Goal: Check status: Check status

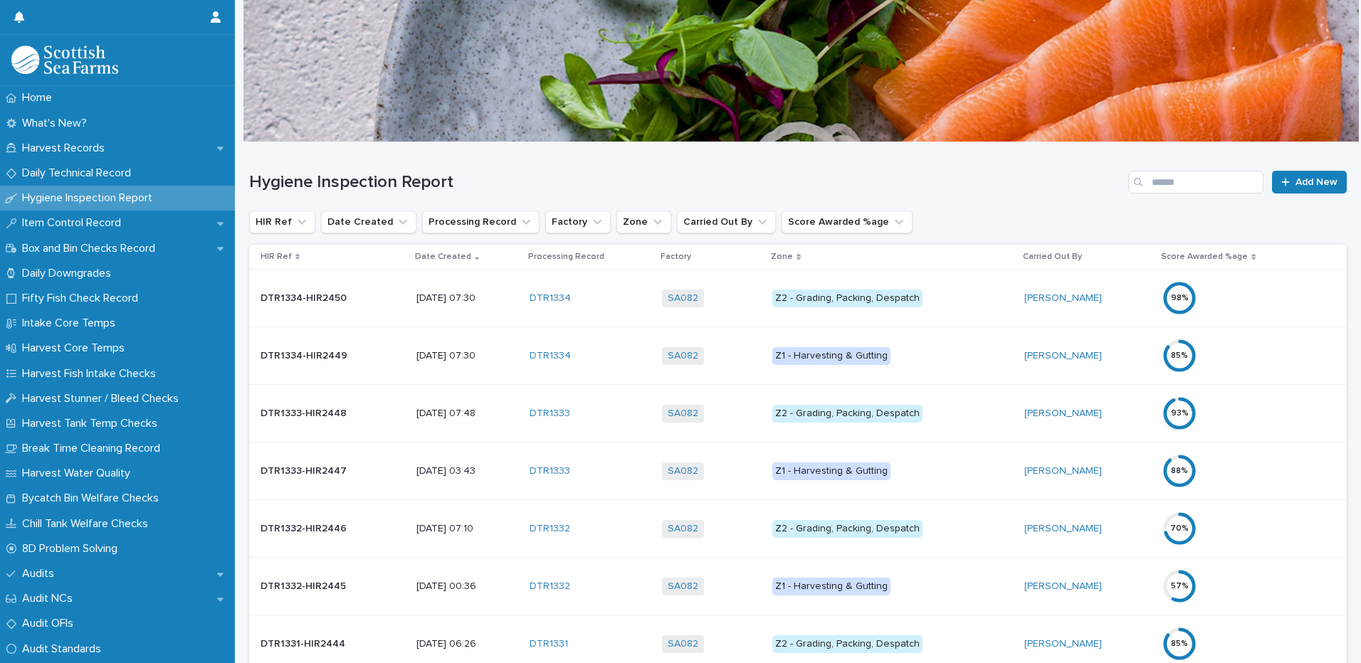
click at [978, 359] on p "Z1 - Harvesting & Gutting" at bounding box center [892, 356] width 240 height 18
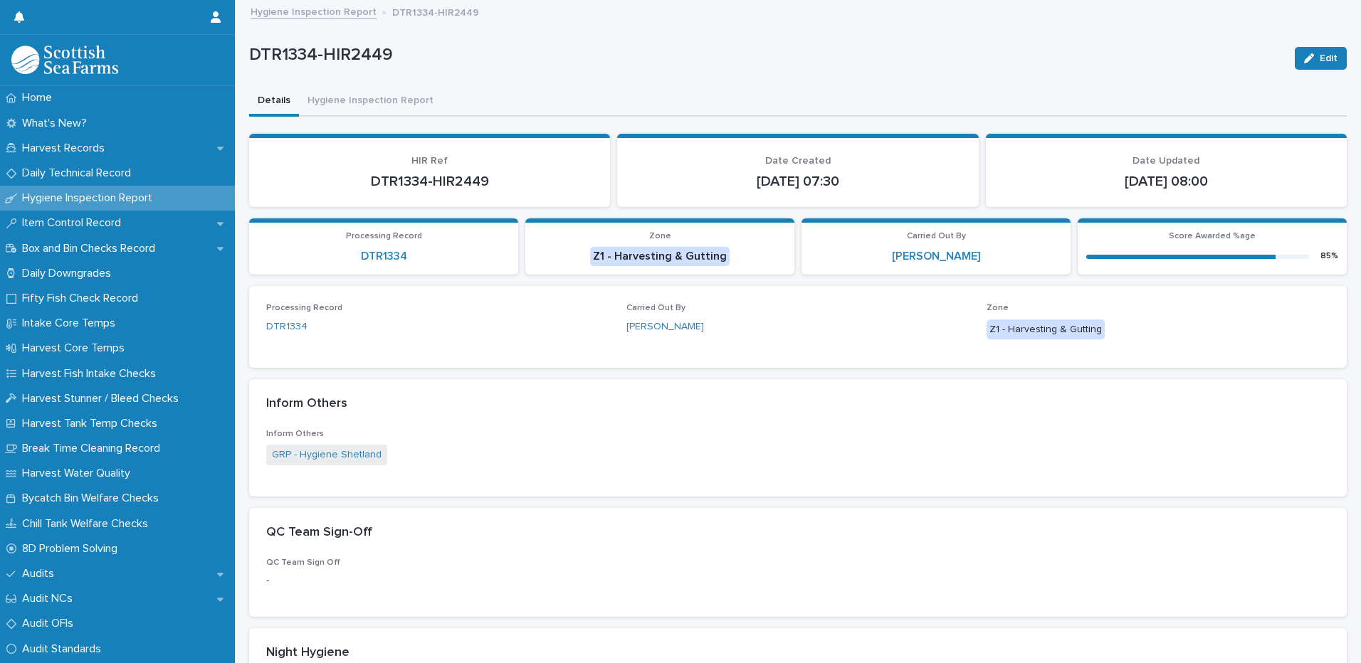
click at [390, 83] on div "DTR1334-HIR2449 Edit" at bounding box center [798, 58] width 1098 height 57
click at [389, 93] on button "Hygiene Inspection Report" at bounding box center [370, 102] width 143 height 30
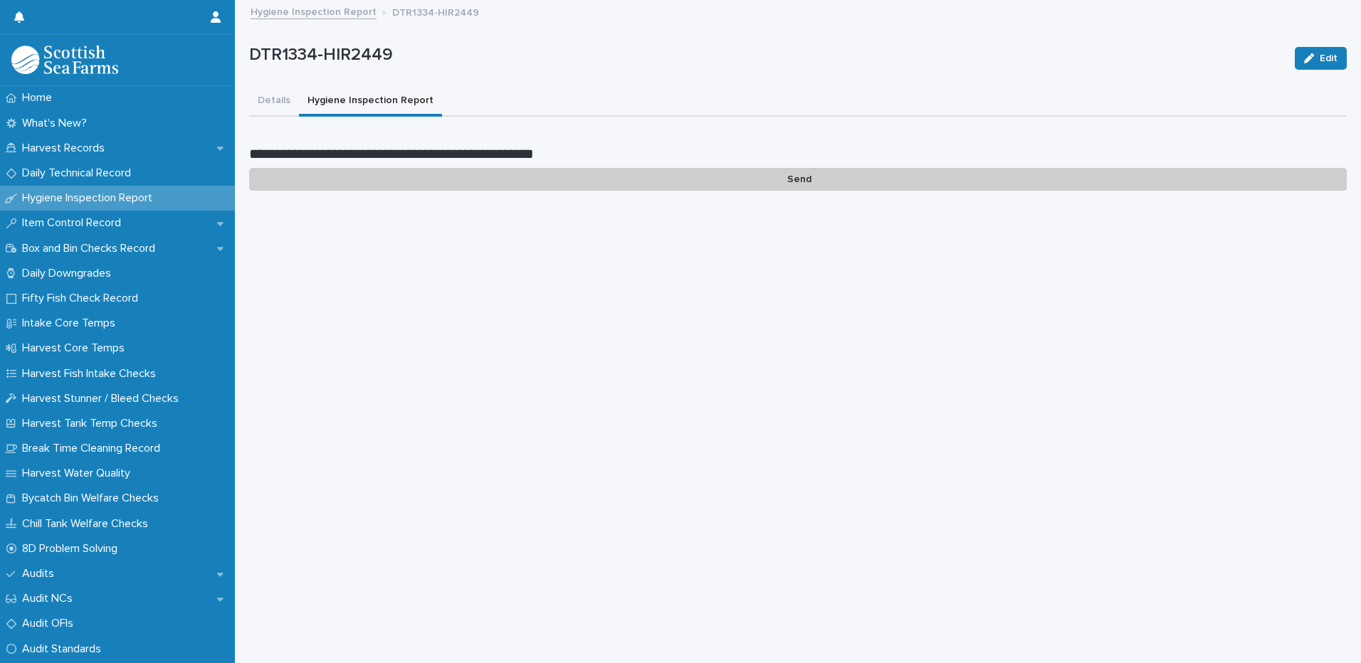
click at [327, 13] on link "Hygiene Inspection Report" at bounding box center [314, 11] width 126 height 16
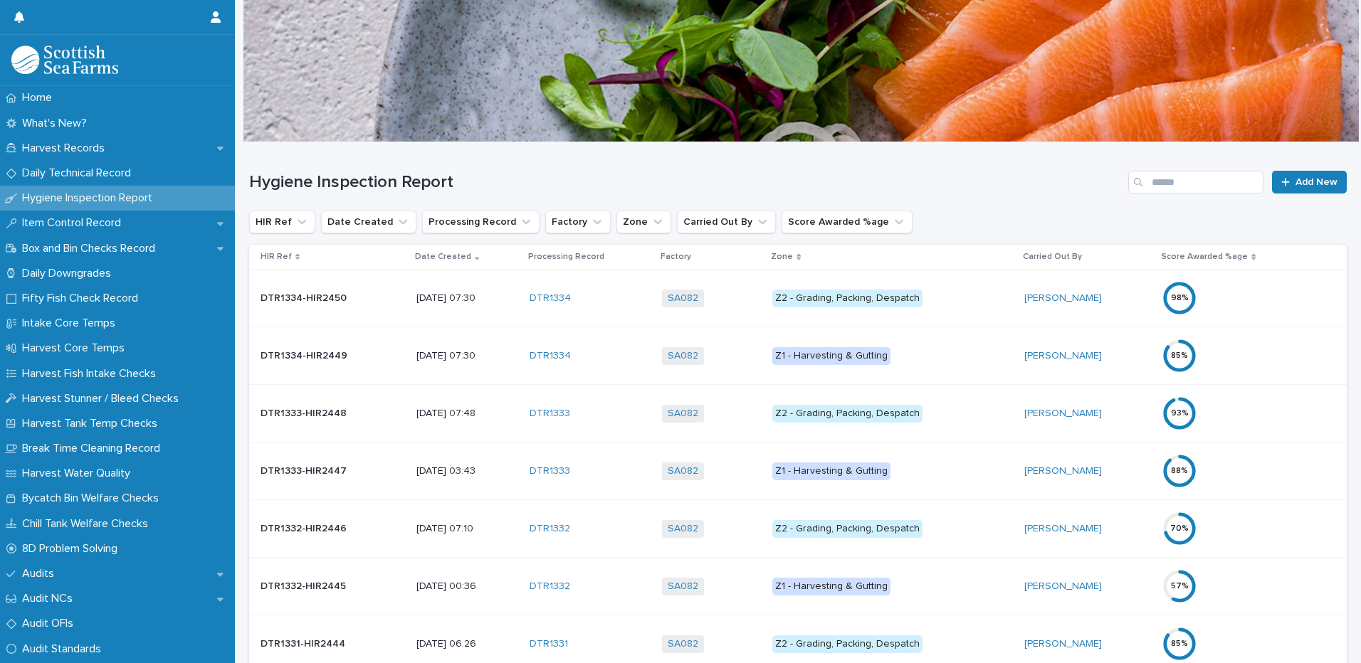
click at [518, 308] on div "[DATE] 07:30" at bounding box center [467, 298] width 102 height 23
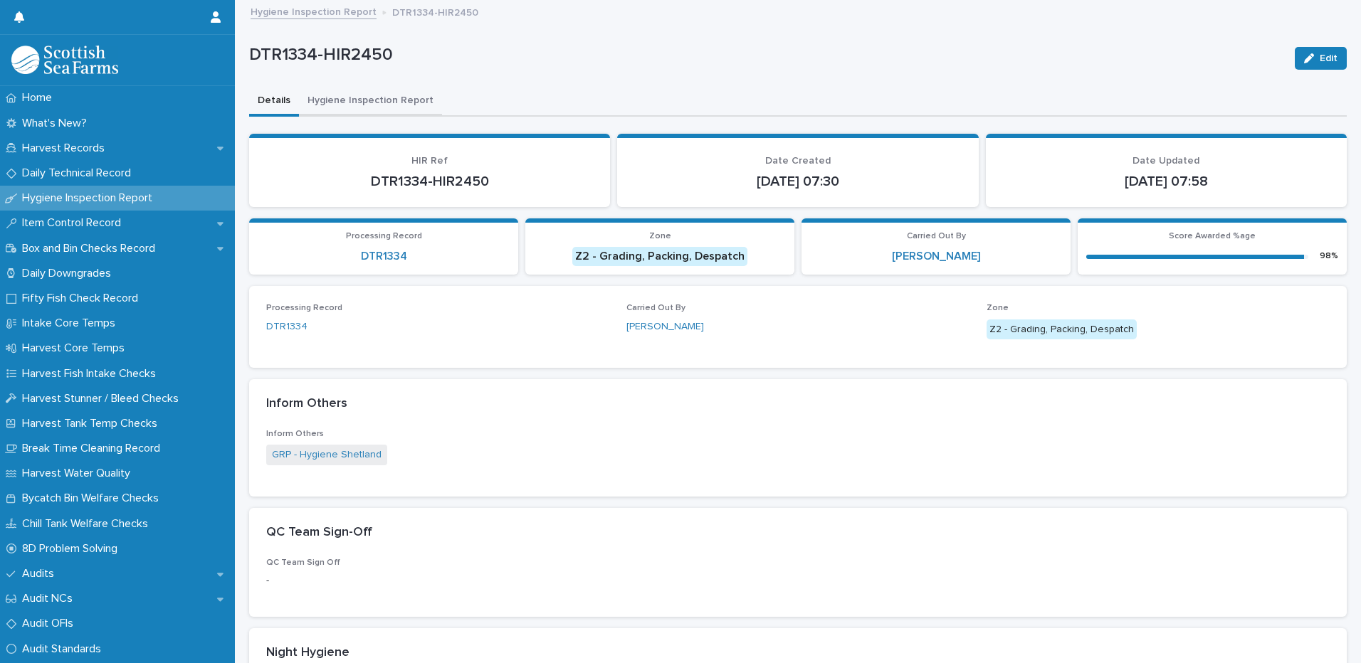
click at [386, 98] on button "Hygiene Inspection Report" at bounding box center [370, 102] width 143 height 30
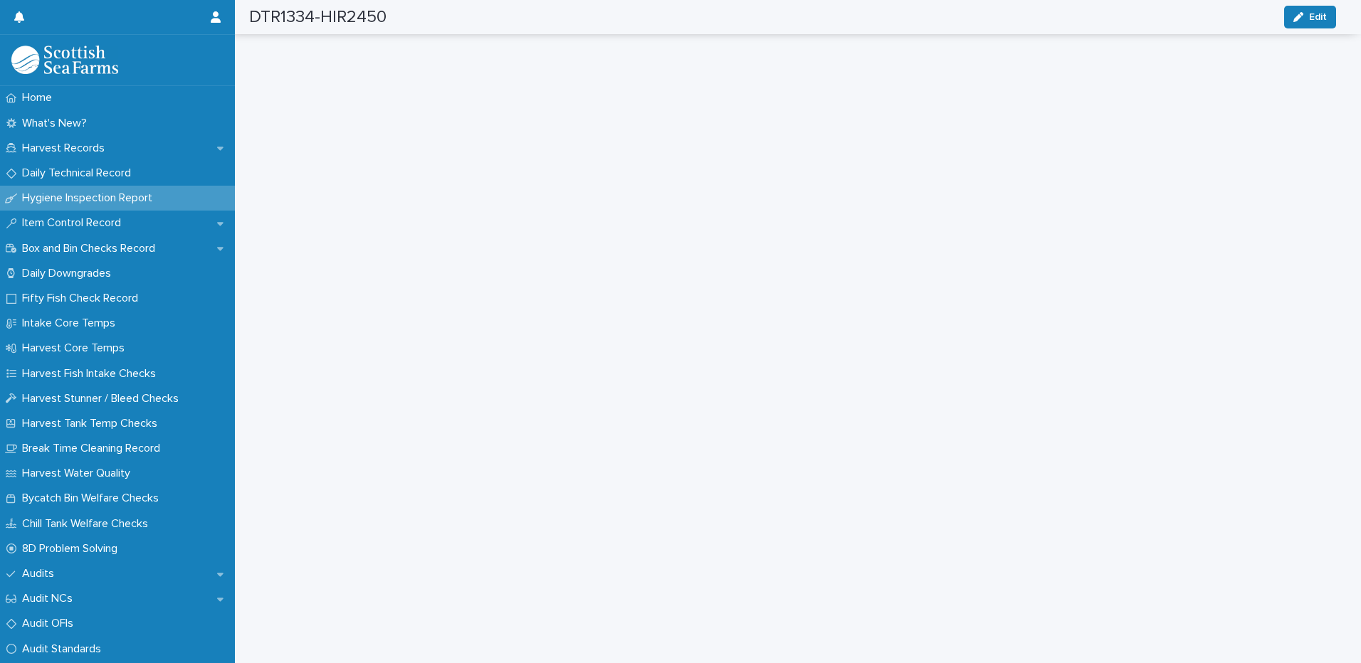
scroll to position [142, 0]
